Goal: Information Seeking & Learning: Learn about a topic

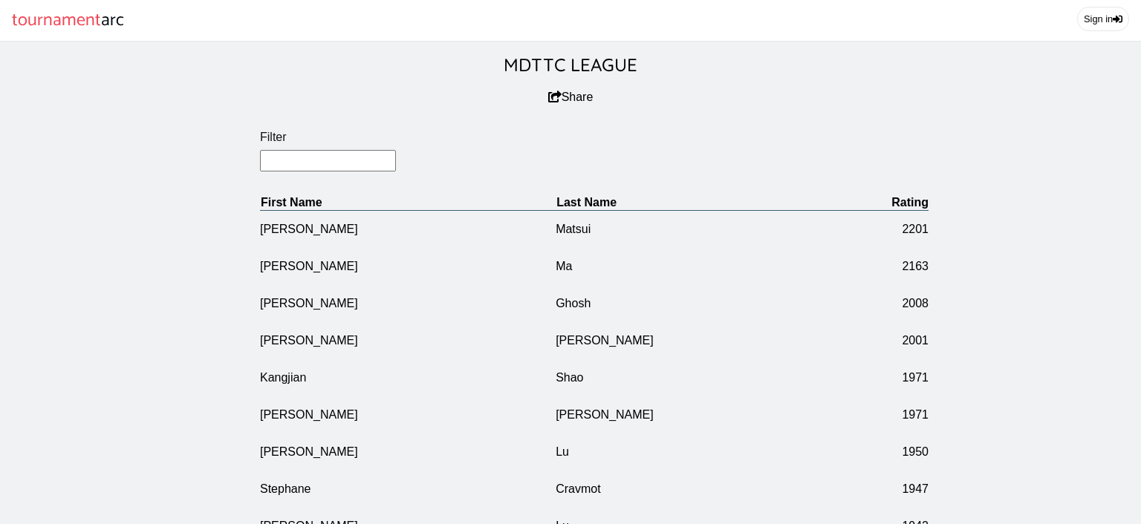
click at [325, 172] on input "Filter" at bounding box center [328, 161] width 136 height 22
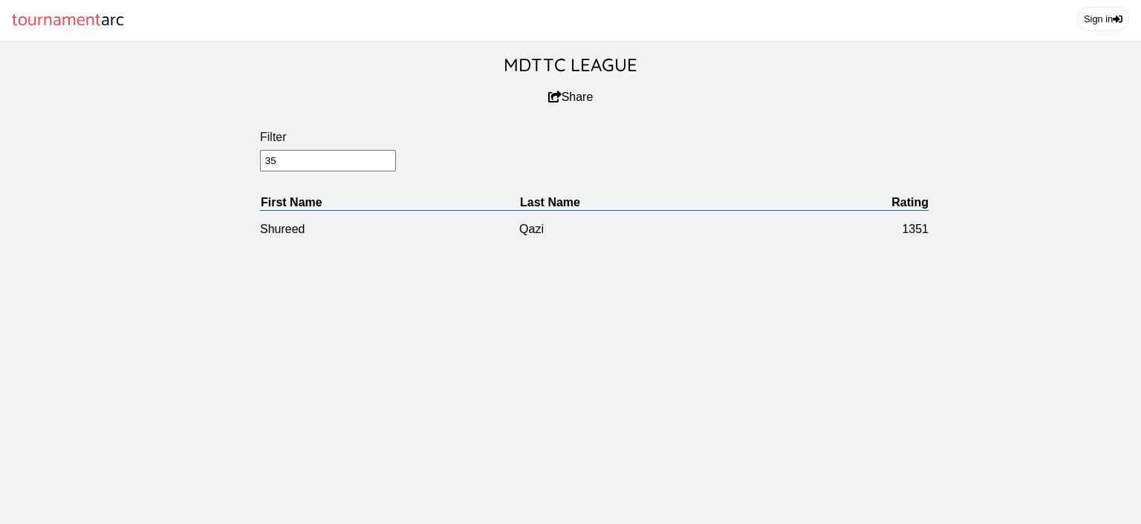
type input "3"
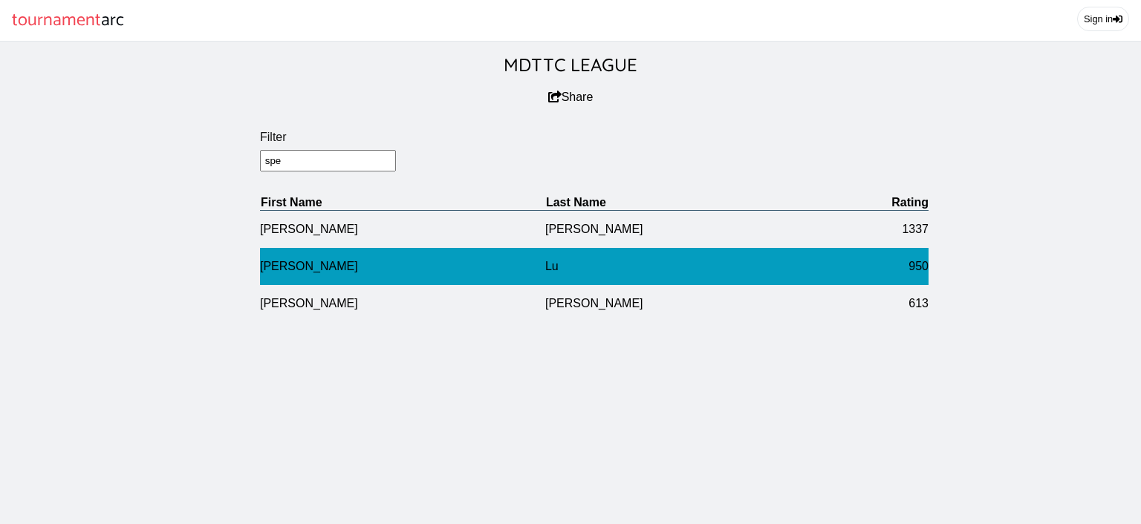
type input "spe"
click at [507, 276] on td "Spencer" at bounding box center [402, 266] width 285 height 37
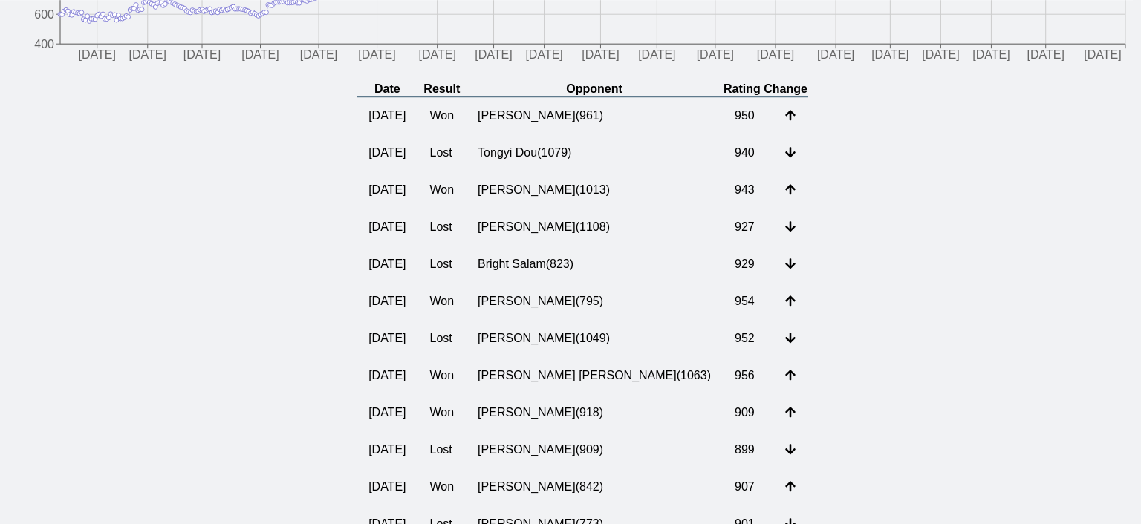
scroll to position [314, 0]
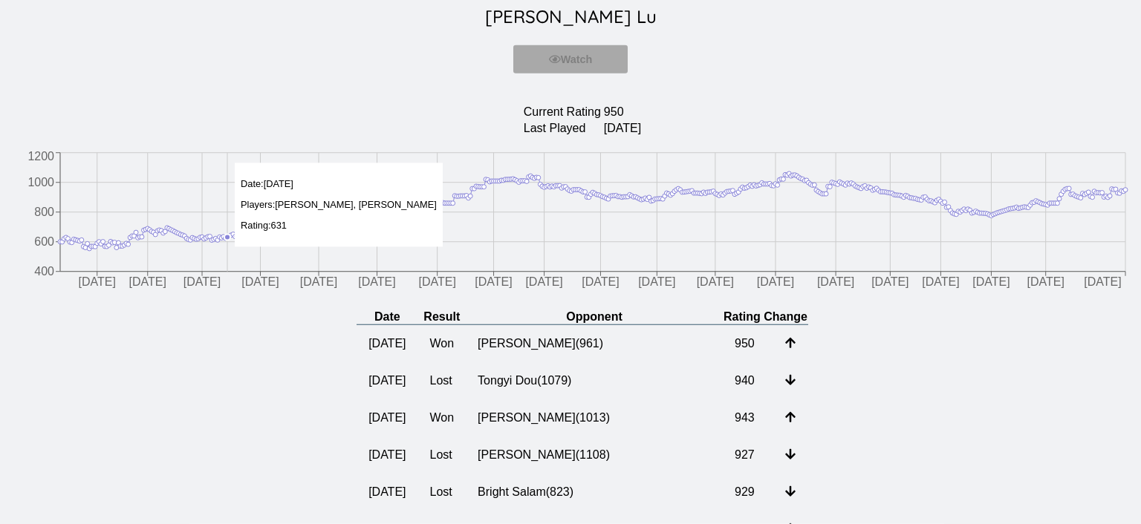
scroll to position [0, 0]
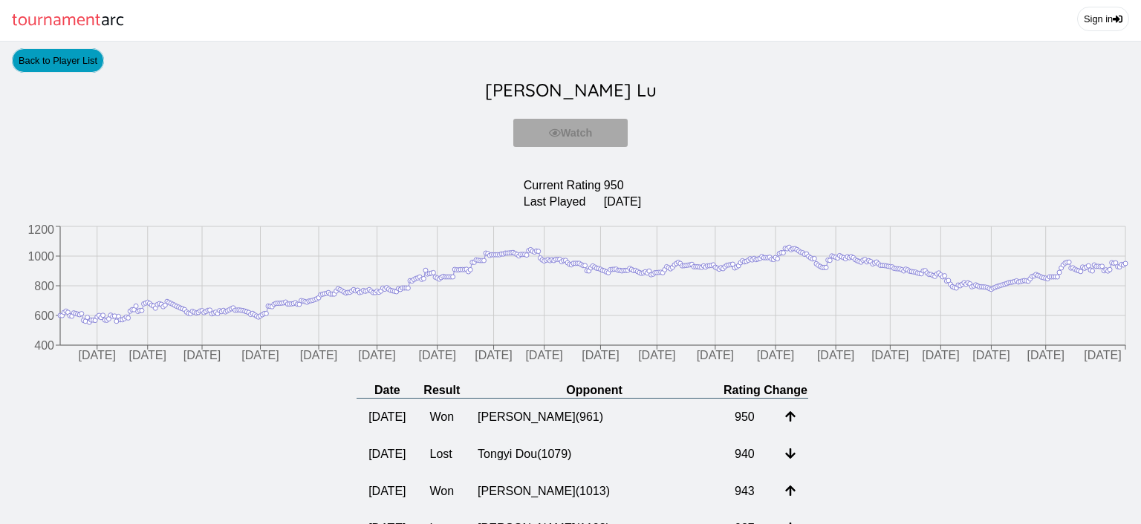
click at [45, 68] on link "Back to Player List" at bounding box center [58, 60] width 92 height 25
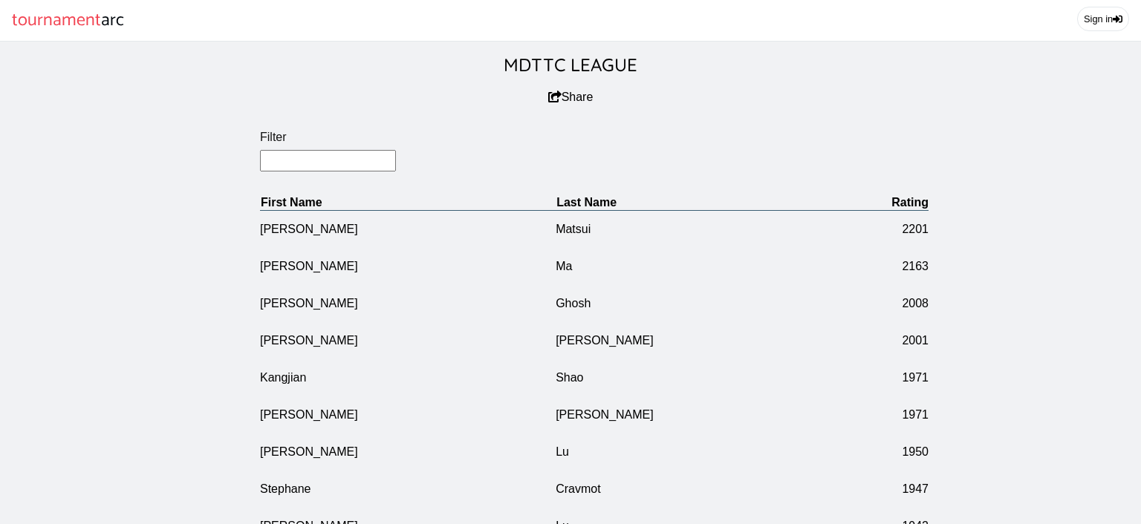
click at [336, 165] on input "Filter" at bounding box center [328, 161] width 136 height 22
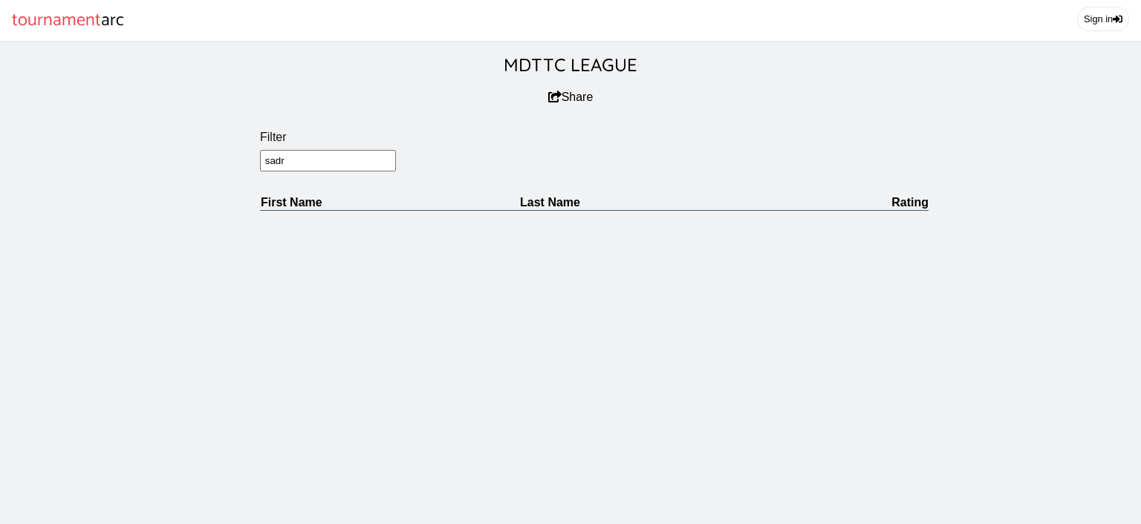
type input "sadr"
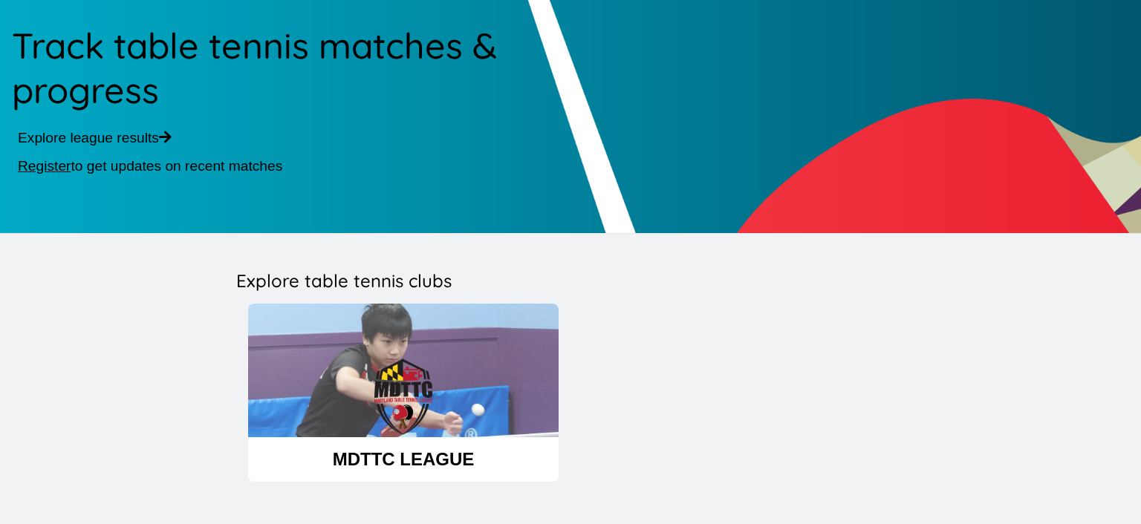
scroll to position [157, 0]
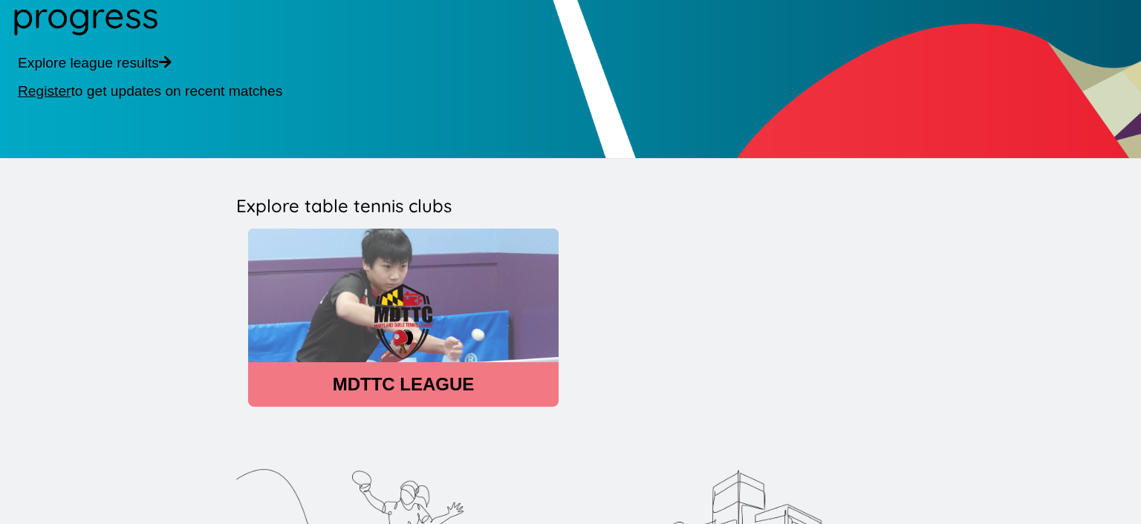
click at [409, 307] on img at bounding box center [403, 322] width 311 height 187
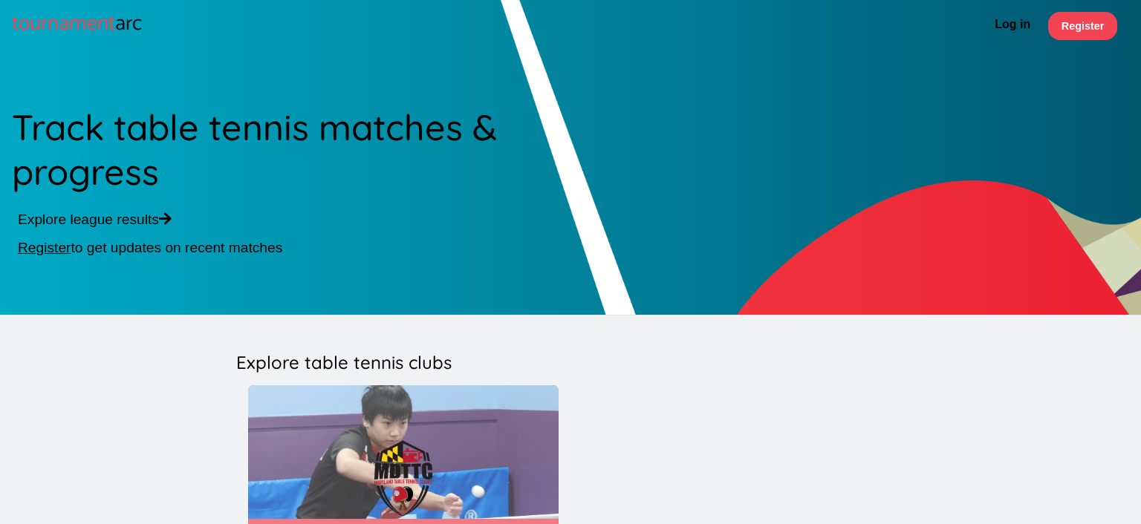
click at [418, 452] on img at bounding box center [403, 479] width 311 height 187
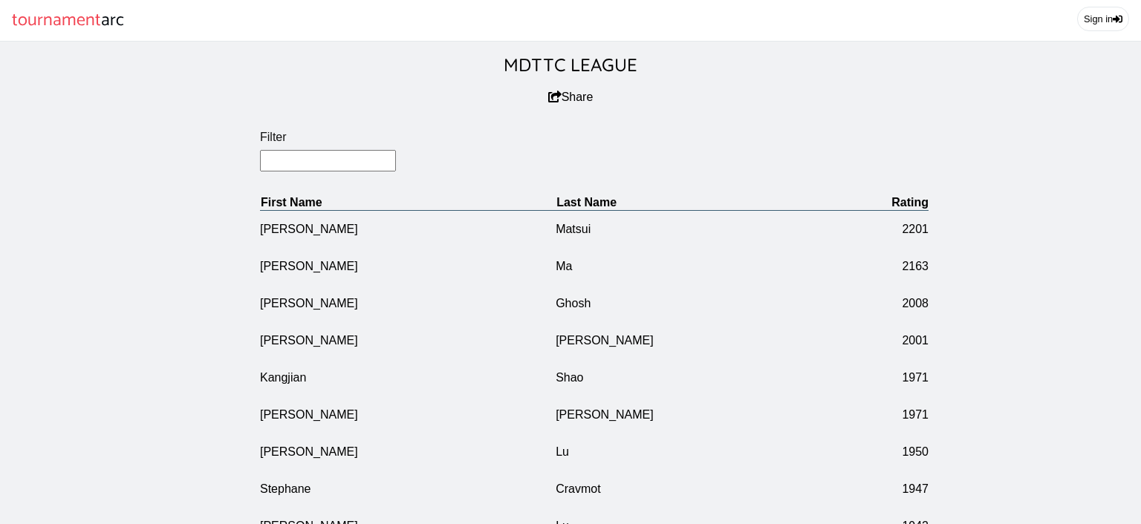
click at [334, 172] on input "Filter" at bounding box center [328, 161] width 136 height 22
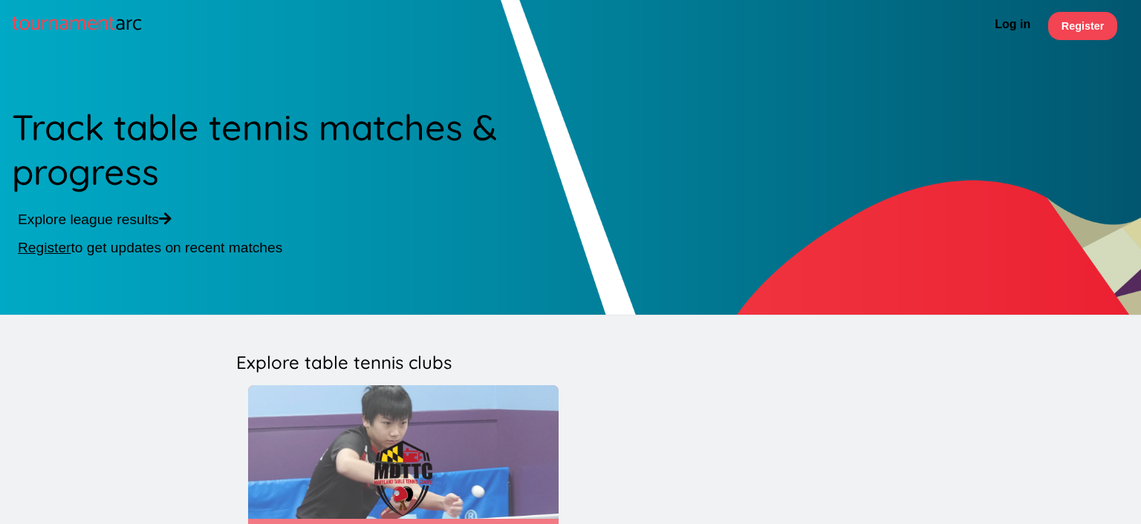
click at [305, 440] on img at bounding box center [403, 479] width 311 height 187
